Goal: Find specific page/section: Find specific page/section

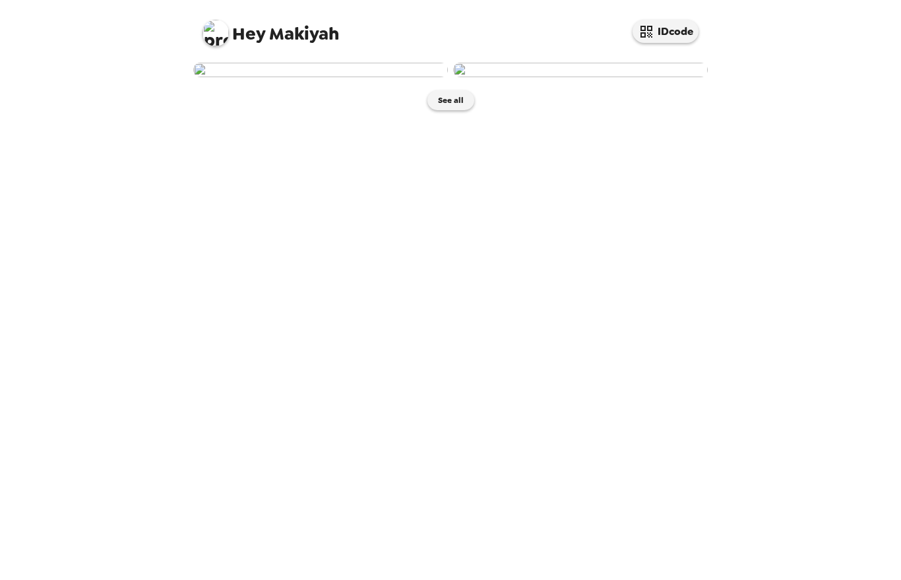
click at [454, 110] on button "See all" at bounding box center [450, 100] width 47 height 20
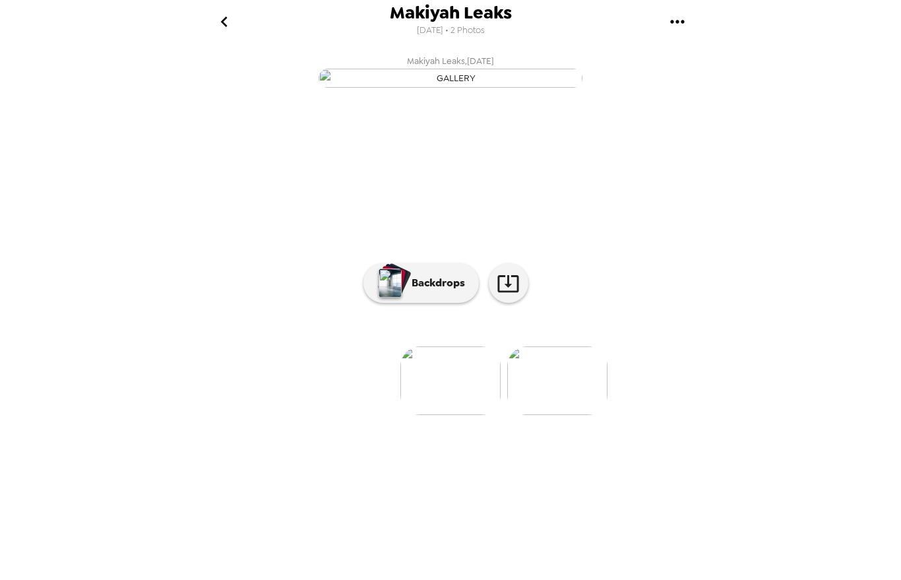
click at [386, 297] on img "button" at bounding box center [389, 282] width 23 height 29
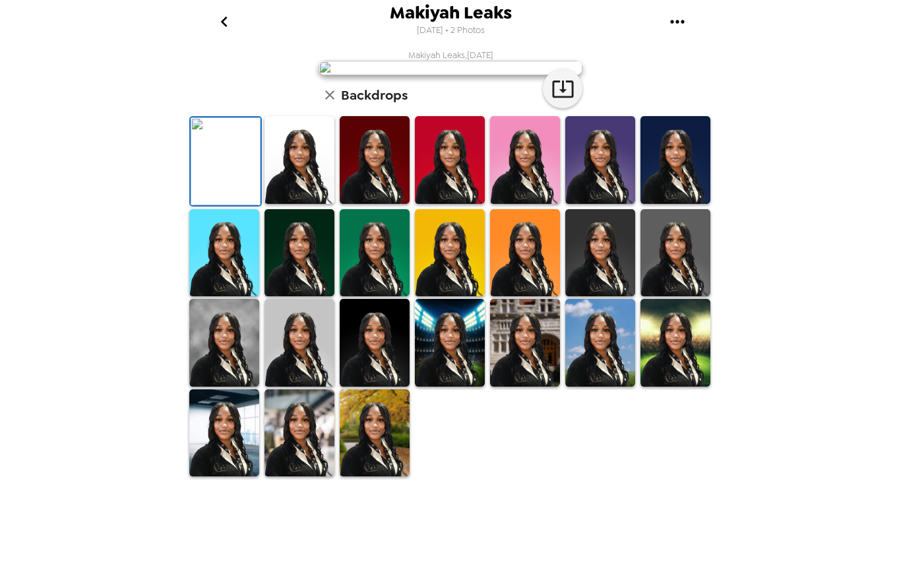
click at [224, 26] on icon "go back" at bounding box center [224, 21] width 21 height 21
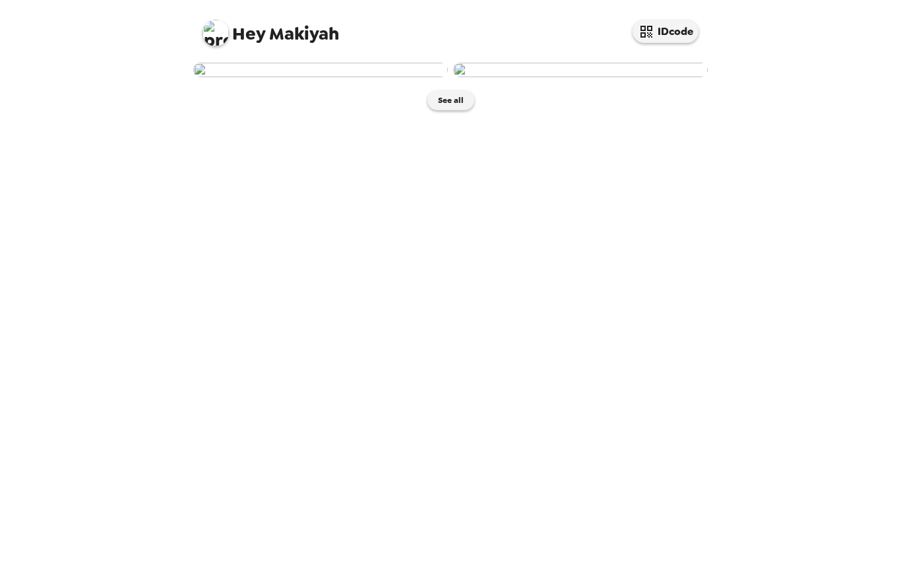
click at [537, 77] on img at bounding box center [580, 70] width 255 height 15
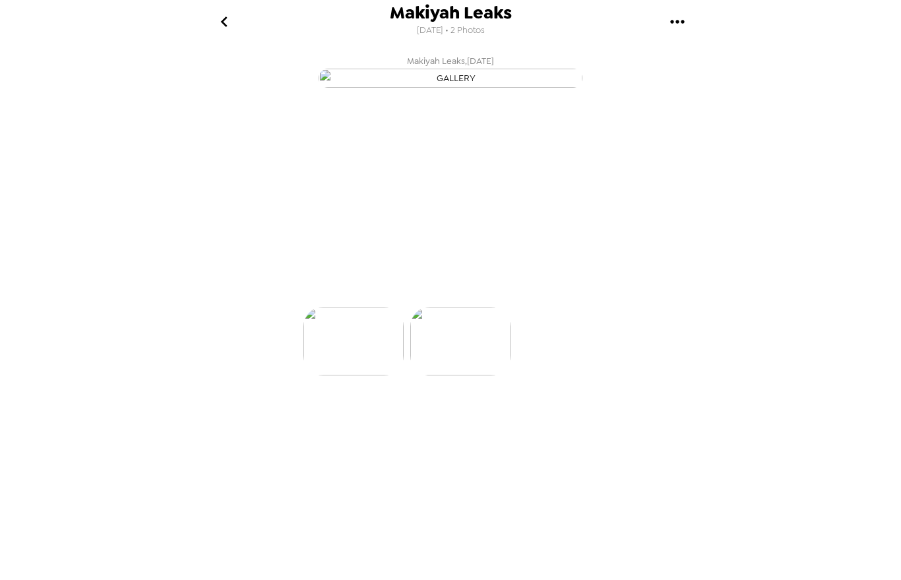
scroll to position [0, 105]
click at [423, 415] on img at bounding box center [452, 380] width 100 height 69
click at [330, 415] on img at bounding box center [345, 380] width 100 height 69
click at [555, 415] on img at bounding box center [557, 380] width 100 height 69
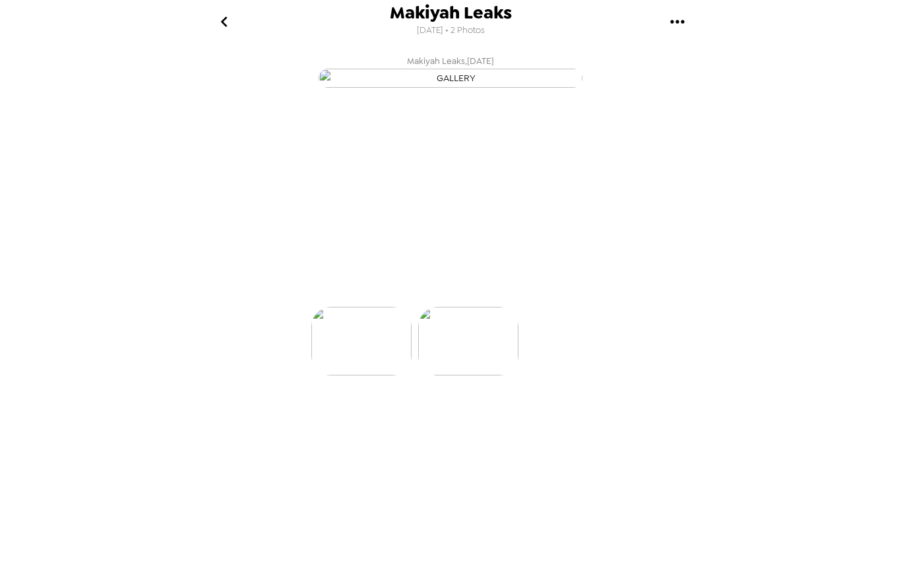
scroll to position [0, 105]
click at [388, 297] on img "button" at bounding box center [389, 282] width 23 height 29
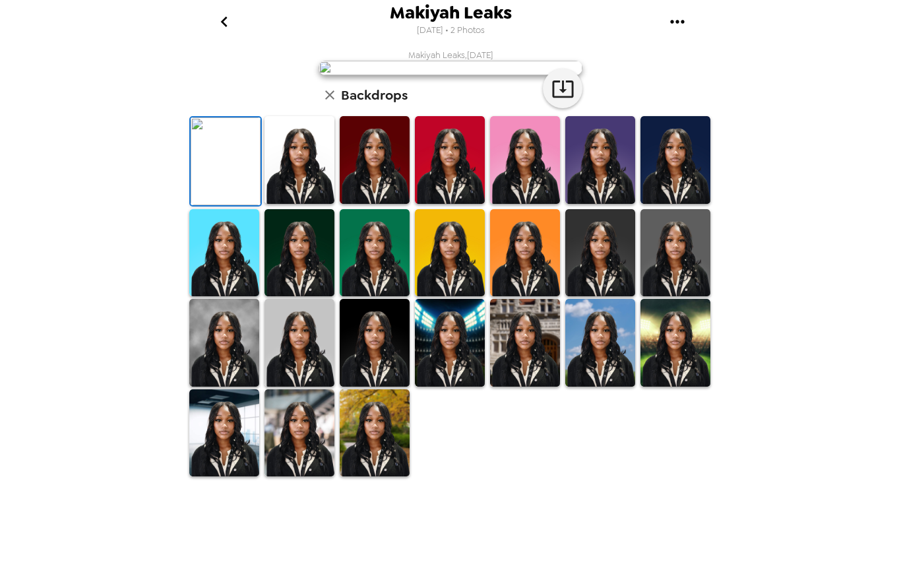
scroll to position [221, 0]
click at [210, 386] on img at bounding box center [224, 343] width 70 height 88
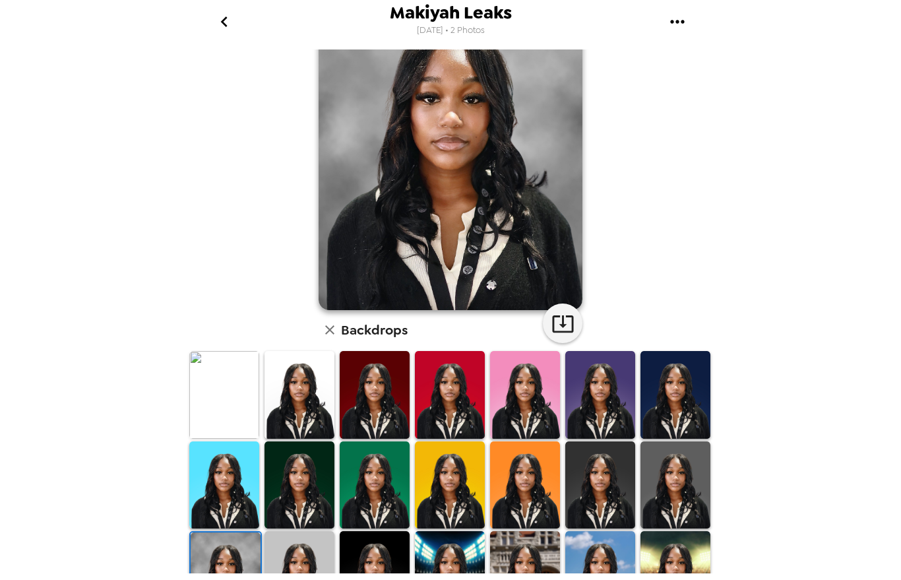
scroll to position [81, 0]
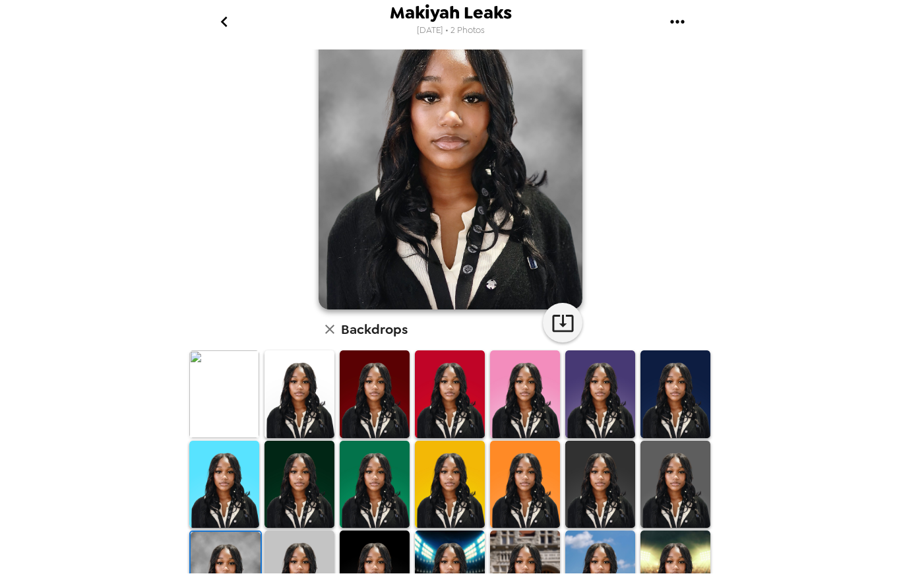
click at [452, 412] on img at bounding box center [450, 394] width 70 height 88
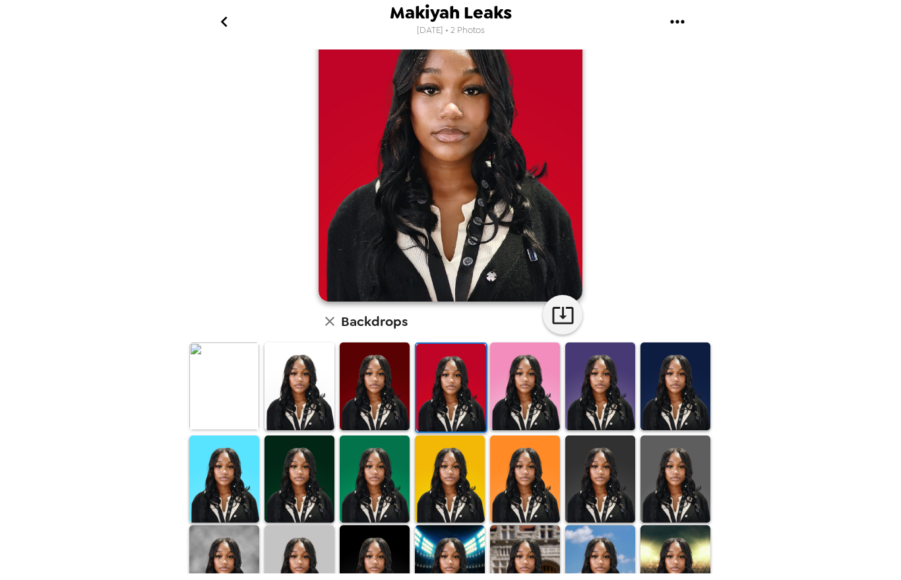
scroll to position [92, 0]
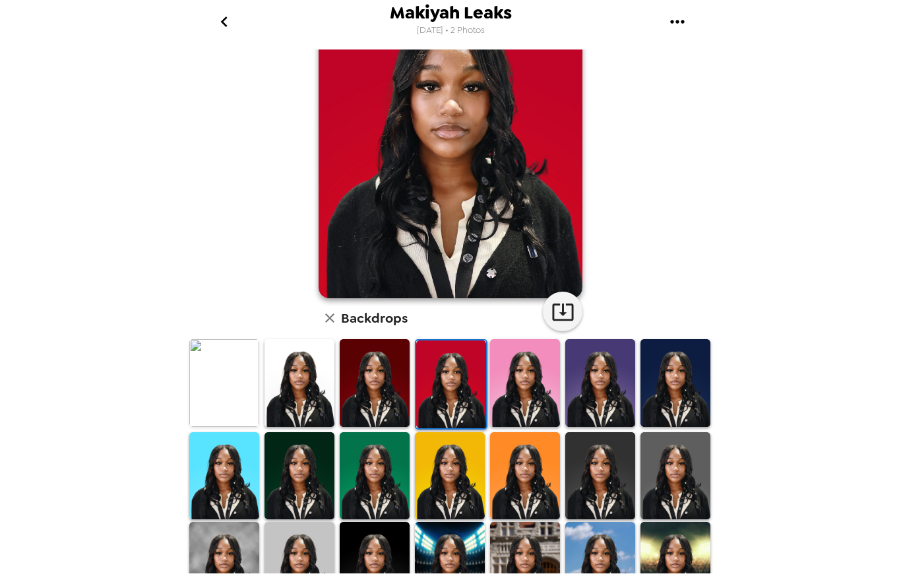
click at [210, 467] on img at bounding box center [224, 476] width 70 height 88
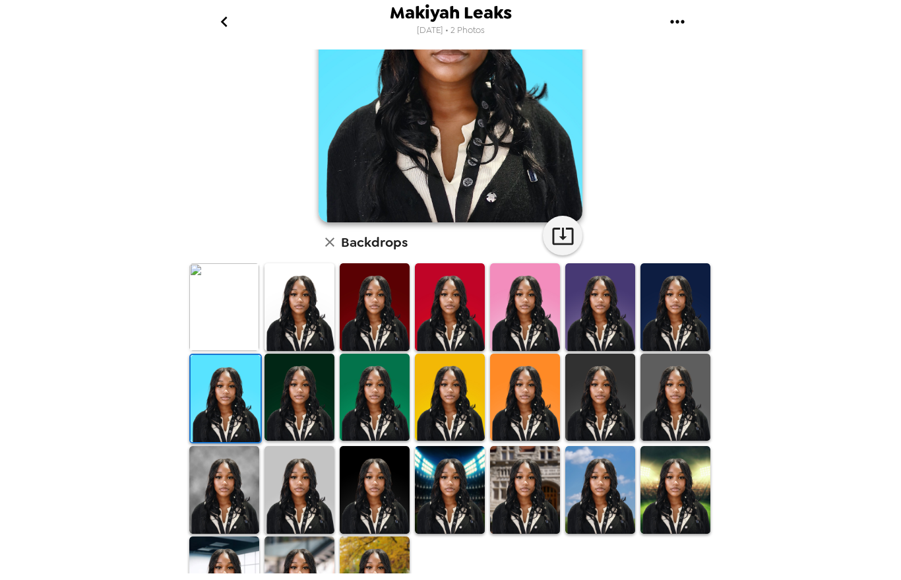
scroll to position [167, 0]
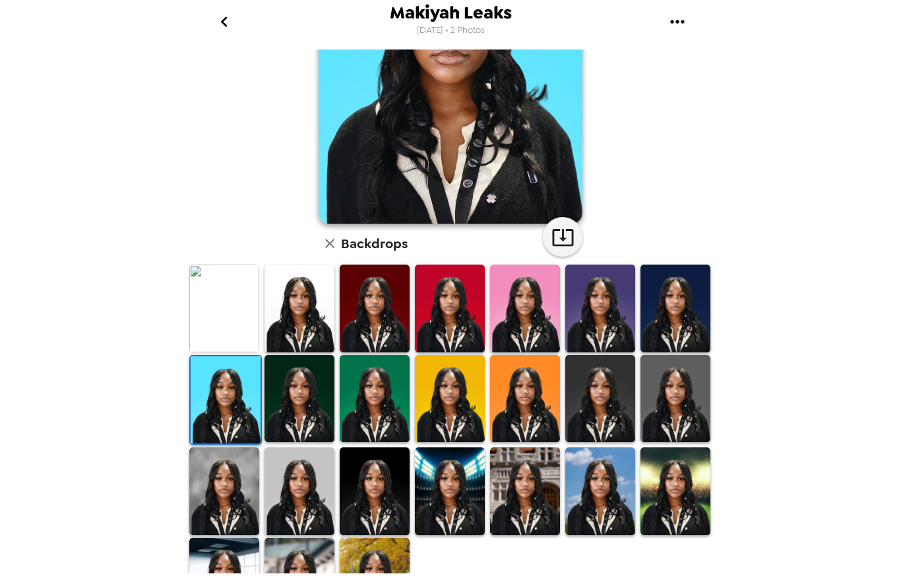
click at [655, 326] on img at bounding box center [675, 308] width 70 height 88
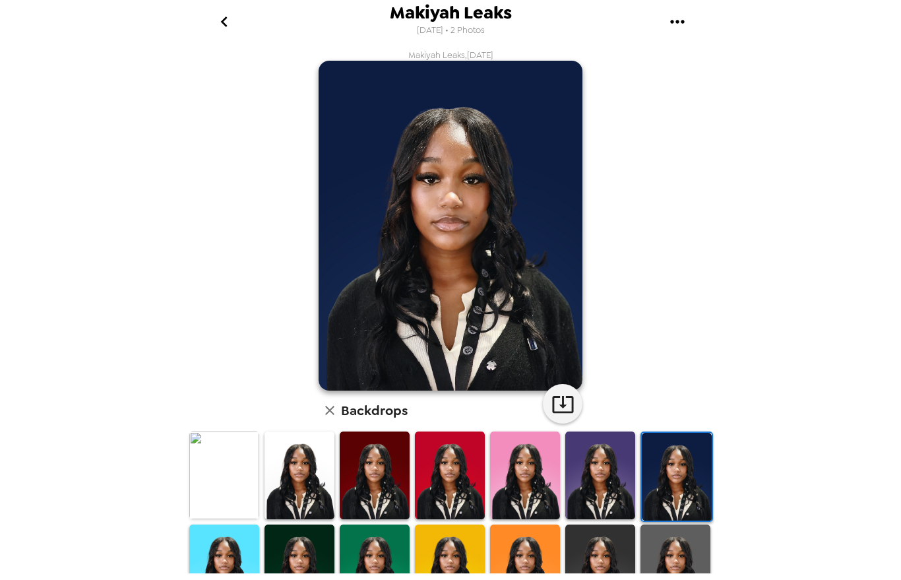
scroll to position [0, 0]
click at [560, 406] on icon "button" at bounding box center [562, 403] width 23 height 23
